Goal: Transaction & Acquisition: Purchase product/service

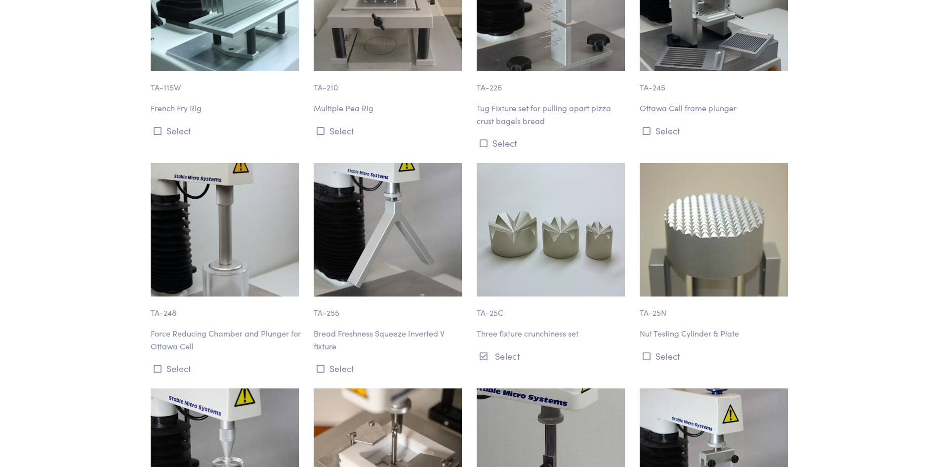
scroll to position [9436, 0]
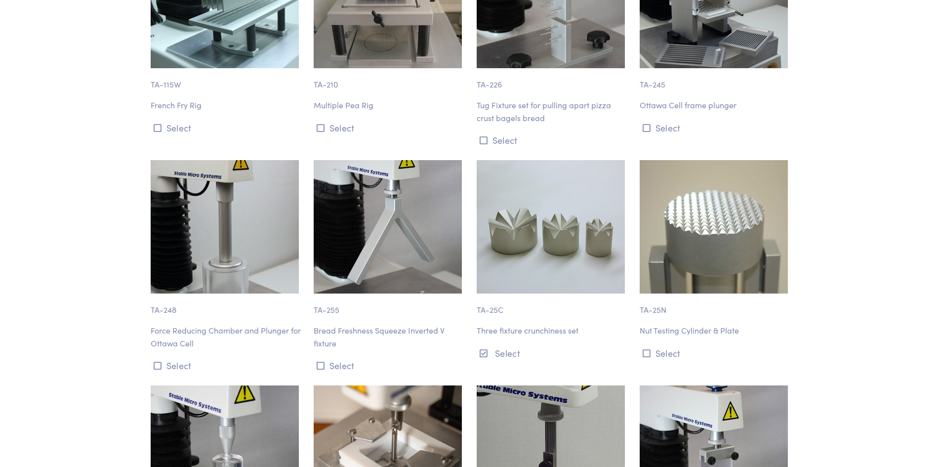
click at [556, 276] on div "TA-25C Three fixture crunchiness set Select" at bounding box center [552, 266] width 163 height 213
click at [538, 187] on img at bounding box center [551, 226] width 148 height 133
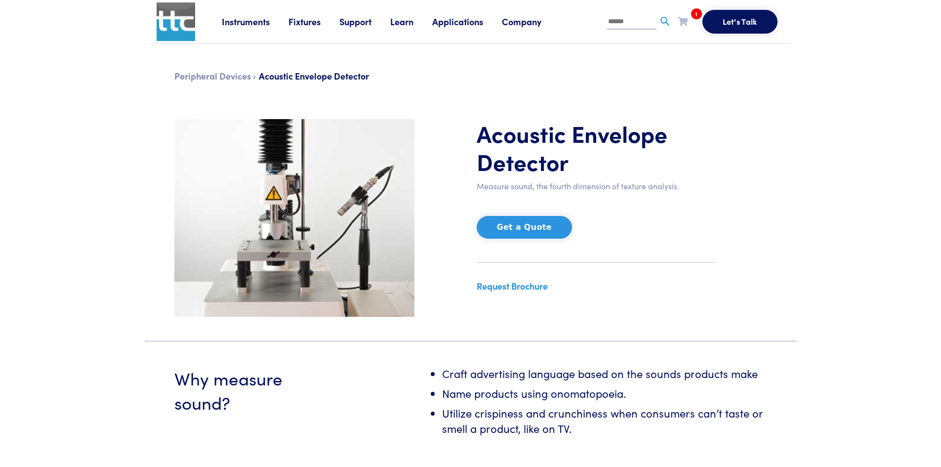
click at [681, 24] on icon at bounding box center [683, 21] width 10 height 9
click at [731, 76] on icon at bounding box center [730, 77] width 4 height 6
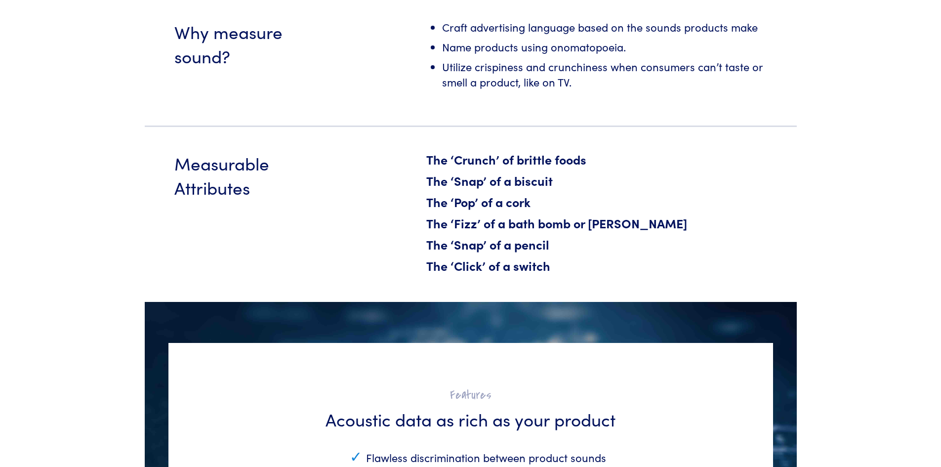
scroll to position [198, 0]
